Goal: Find specific page/section: Find specific page/section

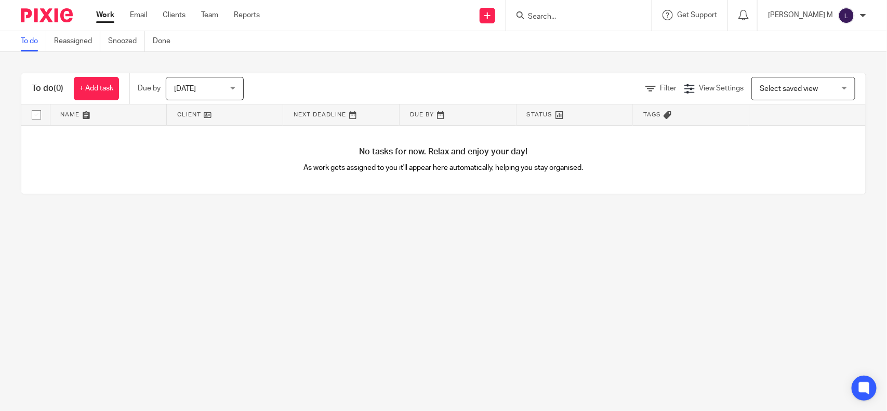
click at [550, 12] on input "Search" at bounding box center [574, 16] width 94 height 9
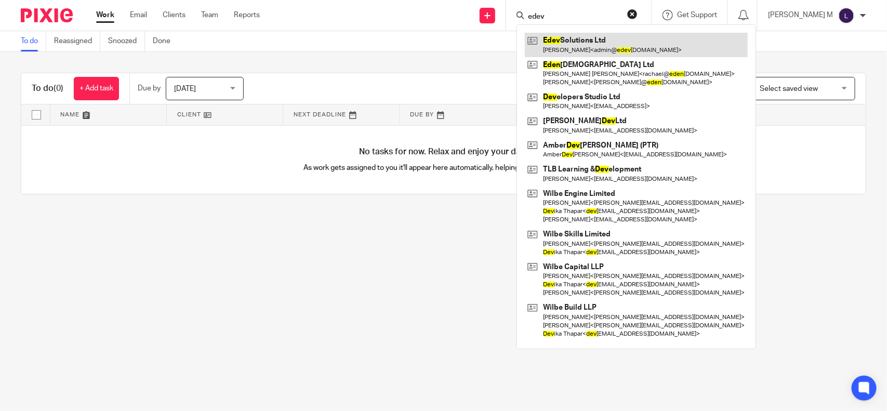
type input "edev"
click at [608, 34] on link at bounding box center [636, 45] width 223 height 24
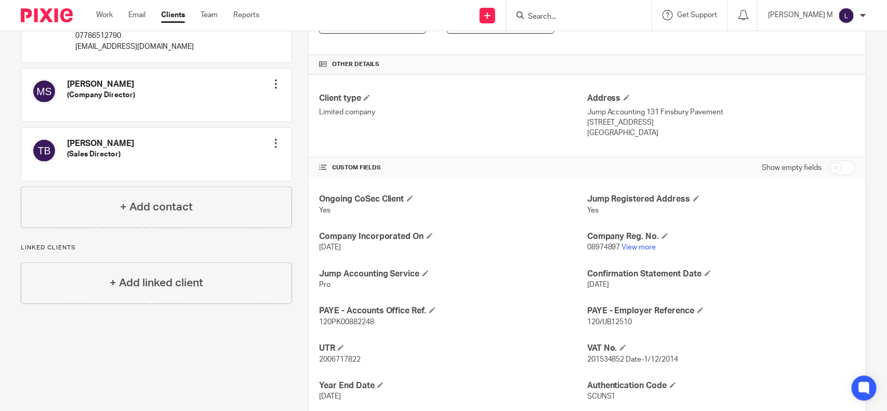
scroll to position [224, 0]
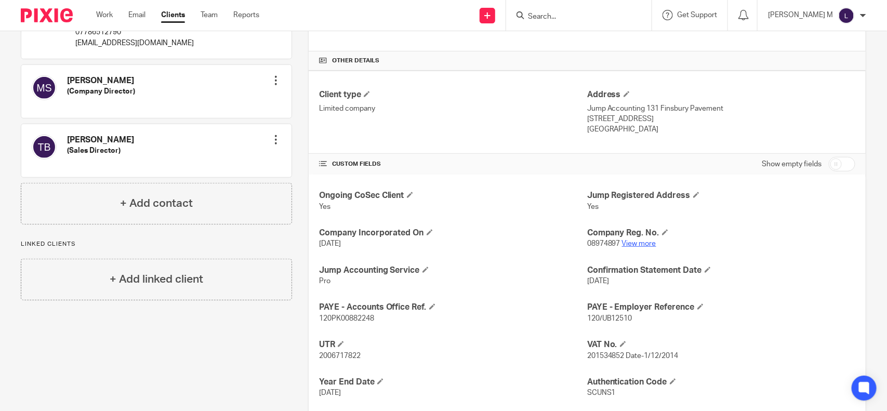
click at [635, 243] on link "View more" at bounding box center [639, 243] width 34 height 7
